Goal: Information Seeking & Learning: Learn about a topic

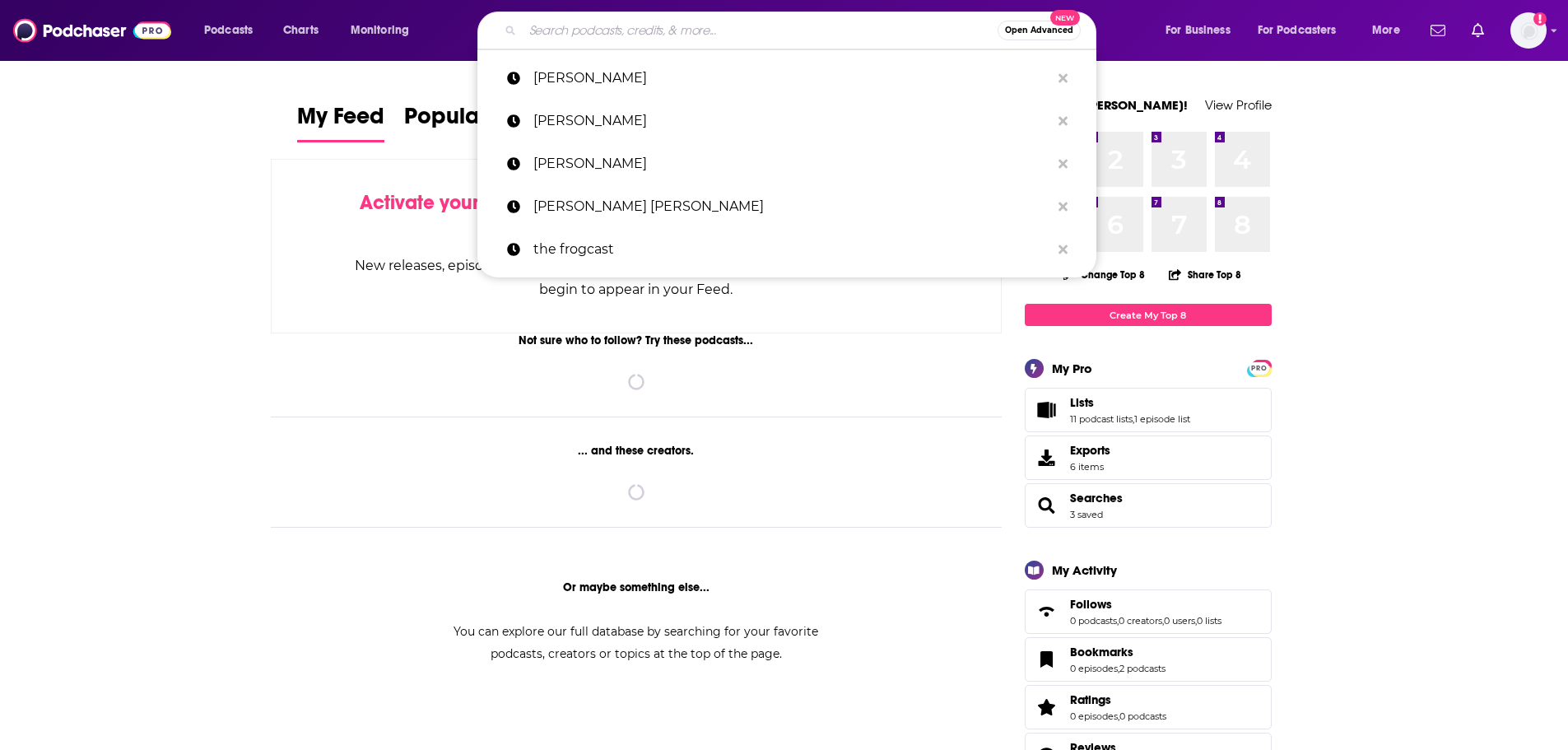
click at [781, 27] on input "Search podcasts, credits, & more..." at bounding box center [760, 31] width 475 height 27
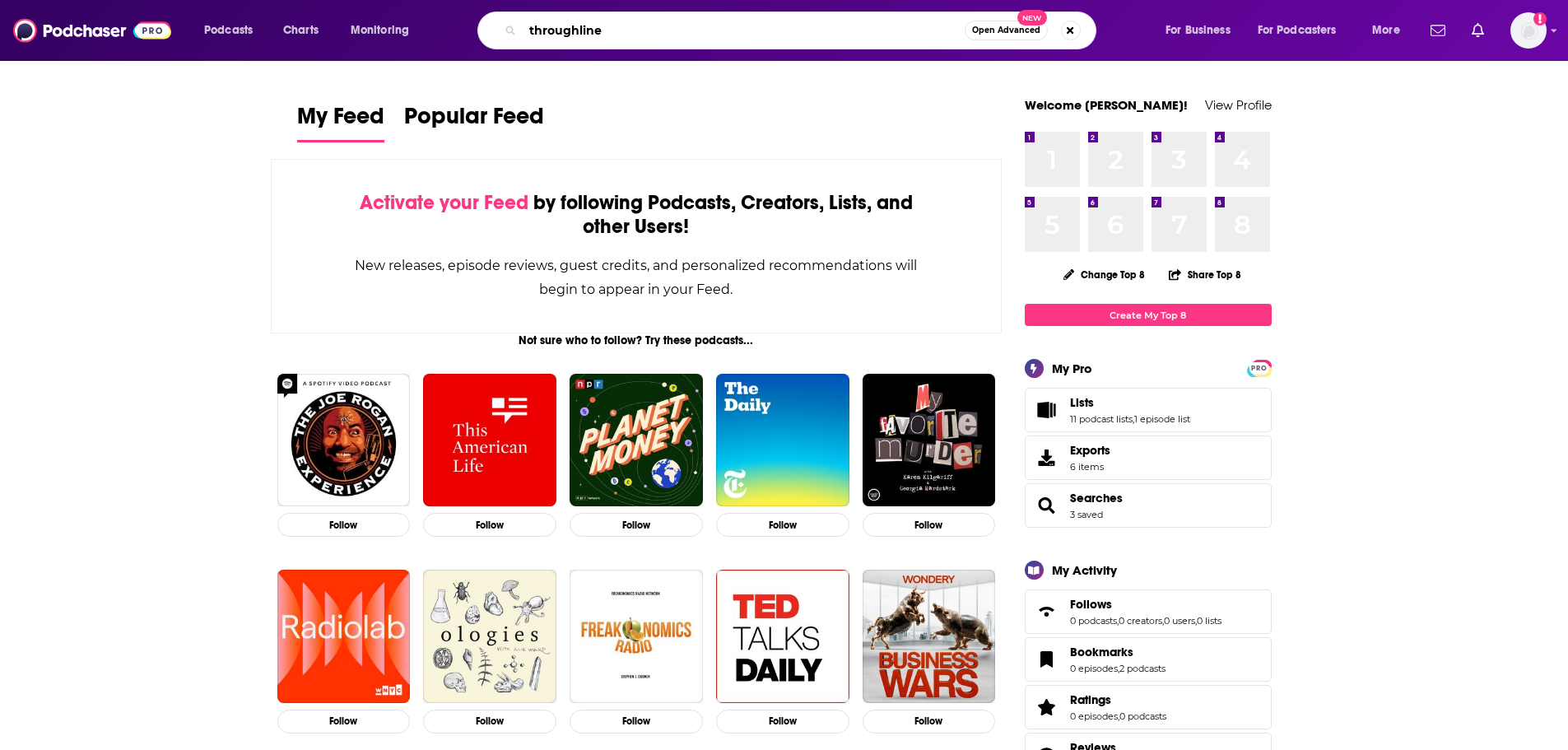
type input "throughline"
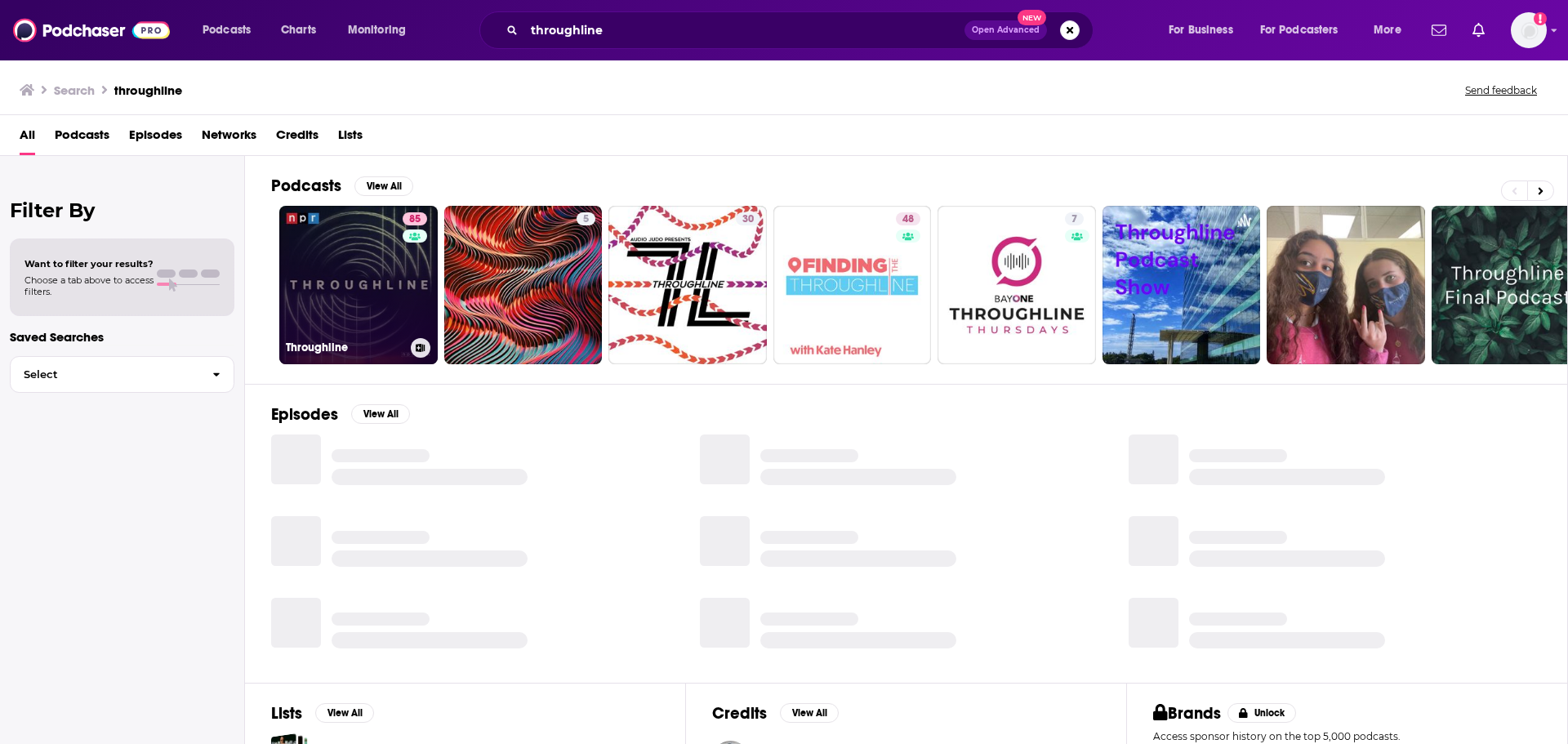
click at [352, 238] on link "85 Throughline" at bounding box center [359, 285] width 159 height 159
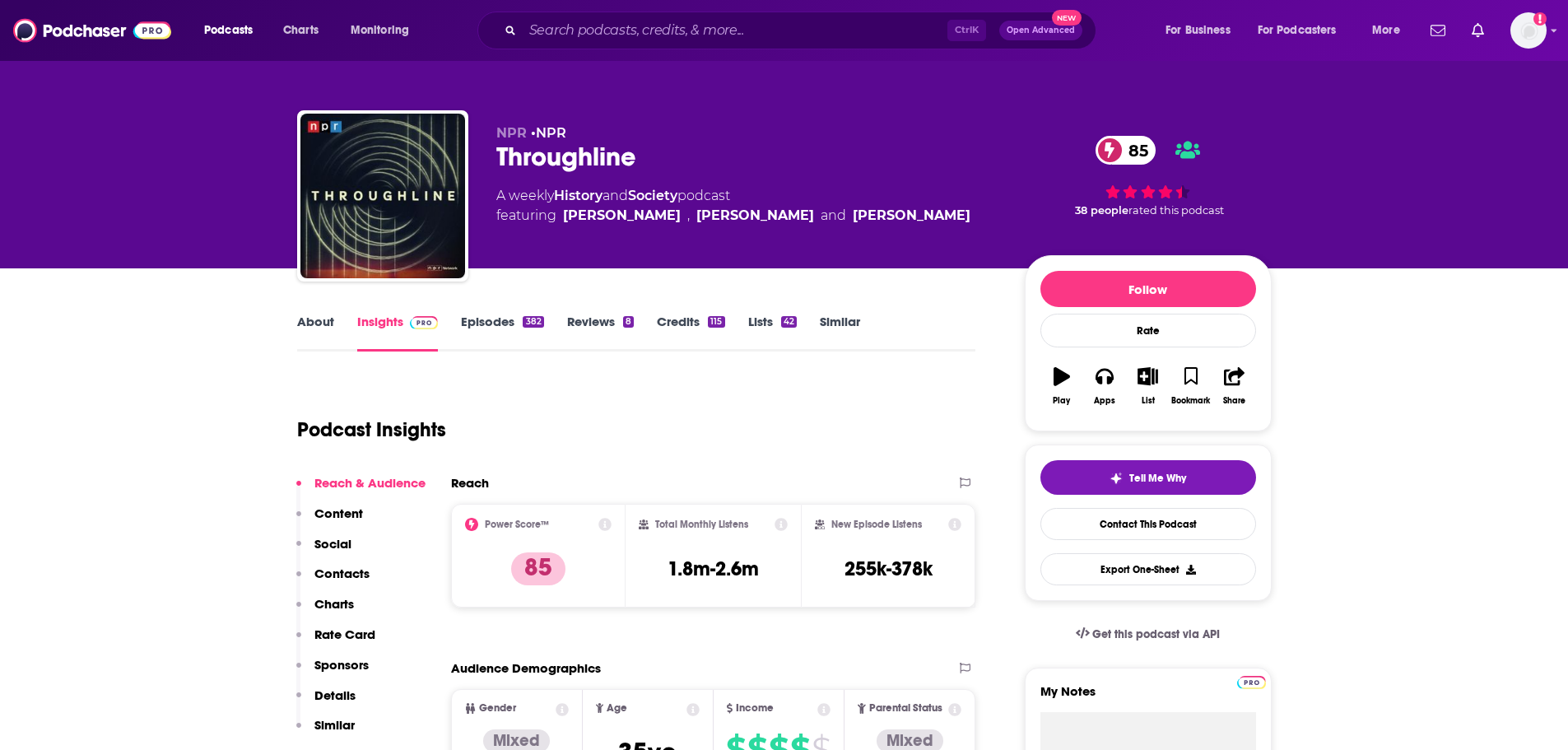
click at [331, 684] on button "Sponsors" at bounding box center [332, 672] width 72 height 31
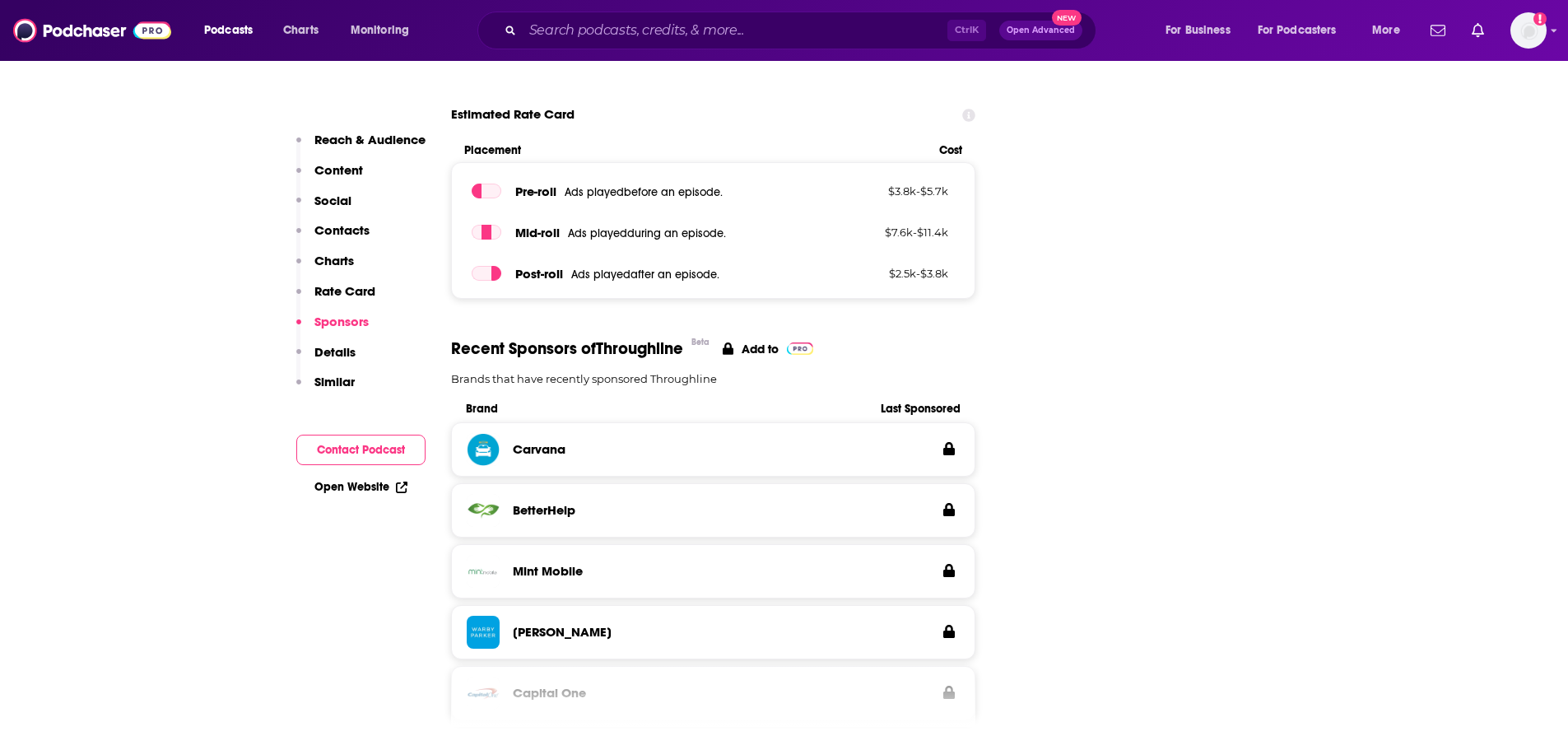
scroll to position [2516, 0]
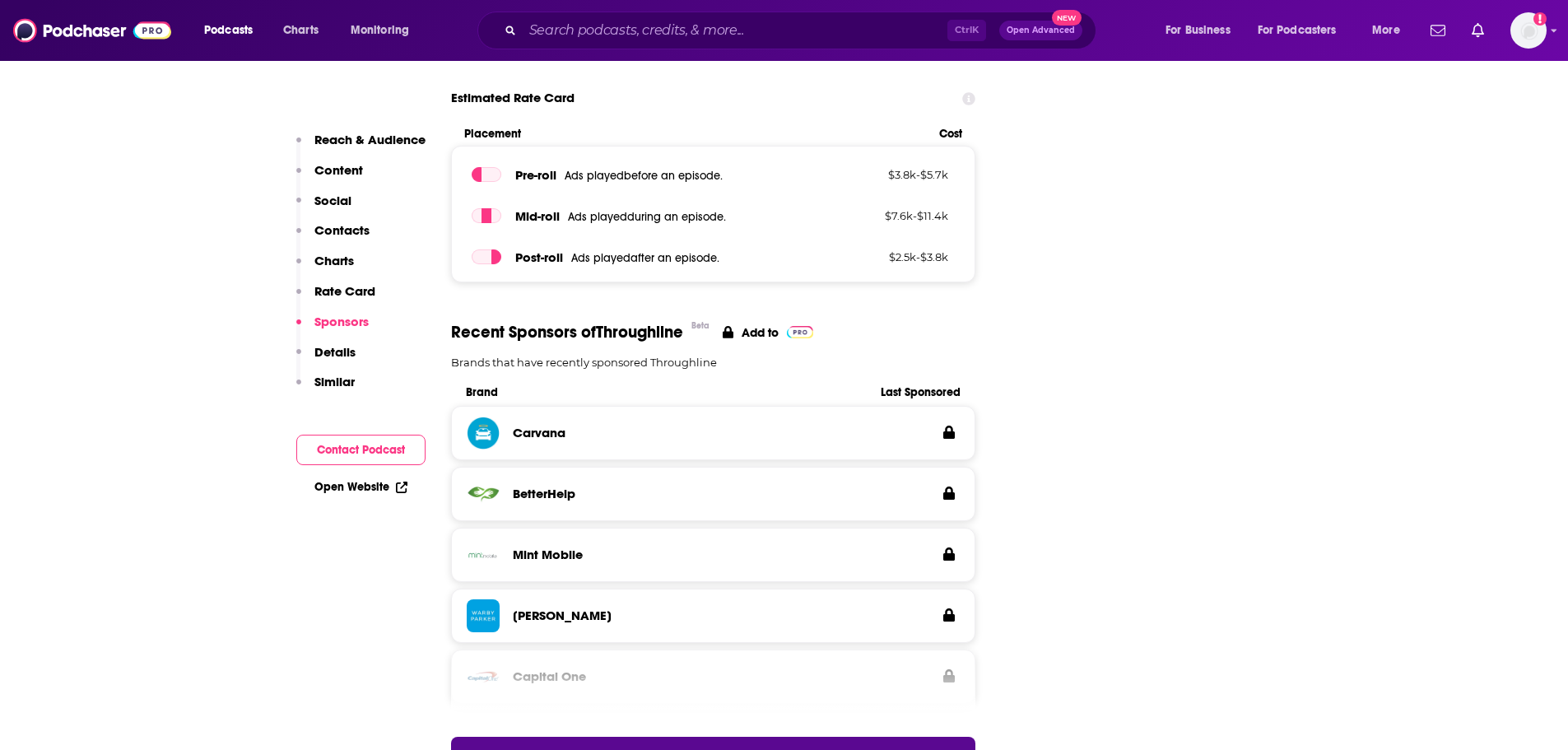
click at [1547, 30] on div "Podcasts Charts Monitoring Ctrl K Open Advanced New For Business For Podcasters…" at bounding box center [784, 30] width 1568 height 61
click at [1534, 26] on img "Logged in as gabrielle.gantz" at bounding box center [1528, 30] width 36 height 36
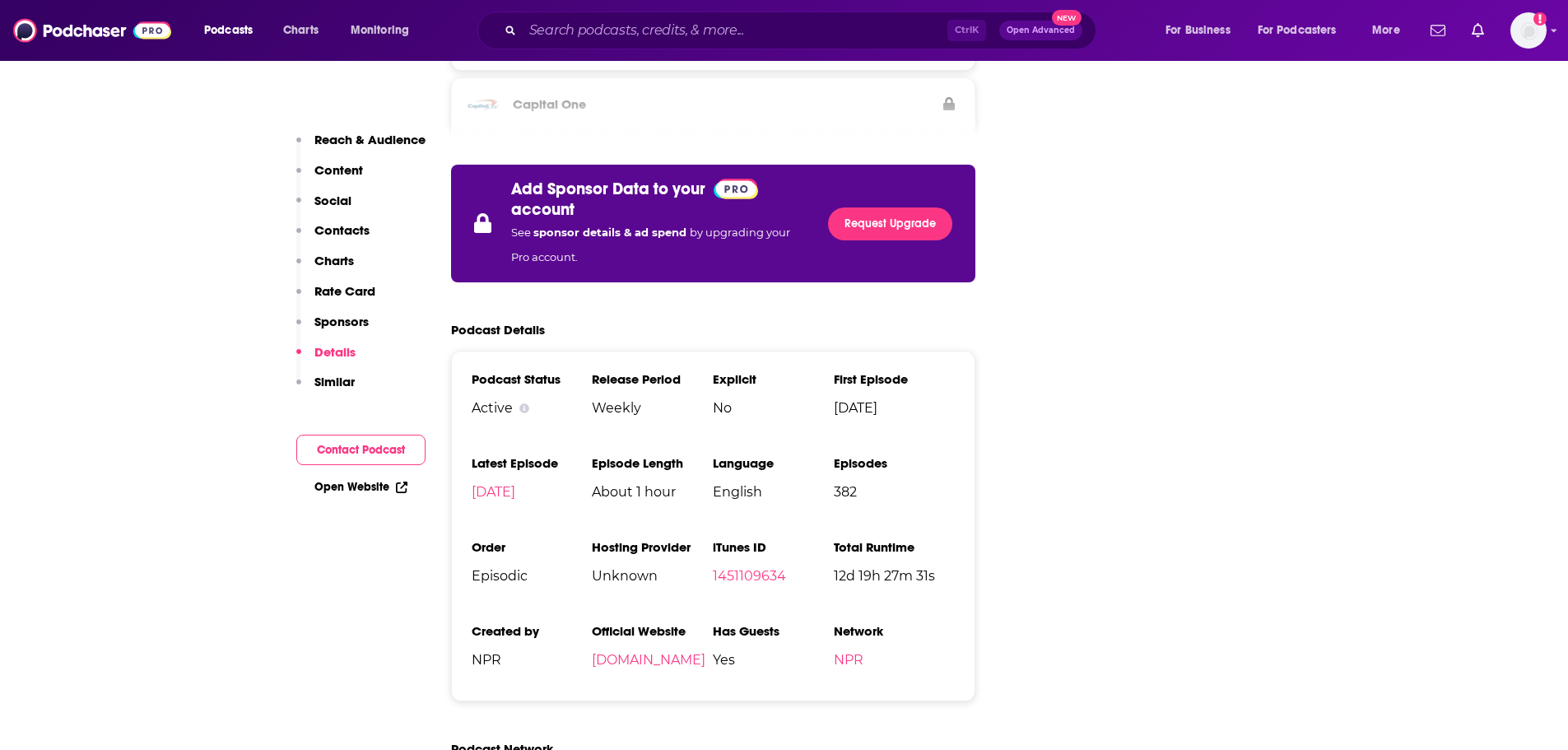
scroll to position [3256, 0]
